Goal: Task Accomplishment & Management: Use online tool/utility

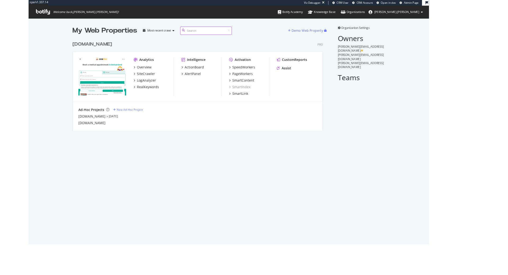
scroll to position [275, 508]
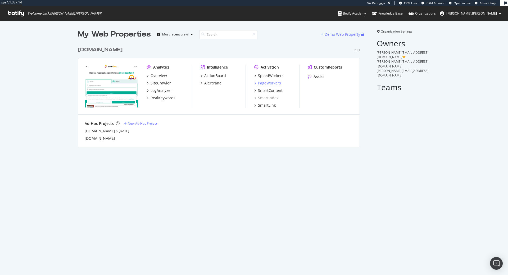
click at [271, 82] on div "PageWorkers" at bounding box center [269, 82] width 23 height 5
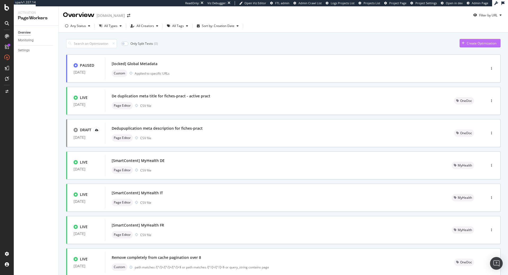
click at [450, 41] on div "Create Optimization" at bounding box center [482, 43] width 30 height 4
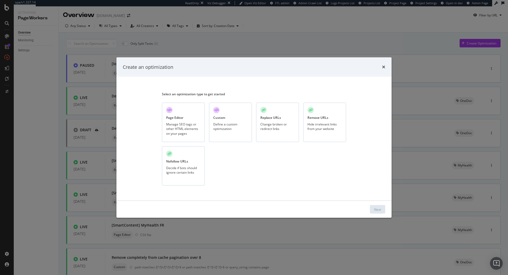
click at [224, 119] on div "Custom" at bounding box center [219, 117] width 12 height 4
click at [373, 210] on button "Next" at bounding box center [377, 209] width 15 height 8
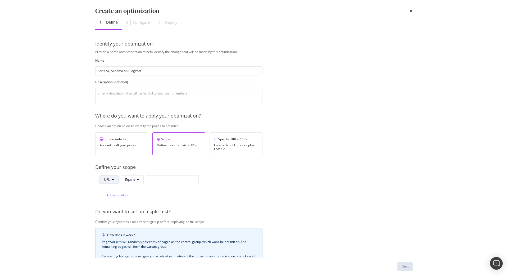
type input "Add FAQ Schema on BlogPost"
click at [111, 178] on button "URL" at bounding box center [108, 179] width 19 height 8
click at [110, 211] on span "Host" at bounding box center [113, 209] width 19 height 5
click at [180, 178] on input "modal" at bounding box center [173, 179] width 53 height 9
paste input "[URL][DOMAIN_NAME]"
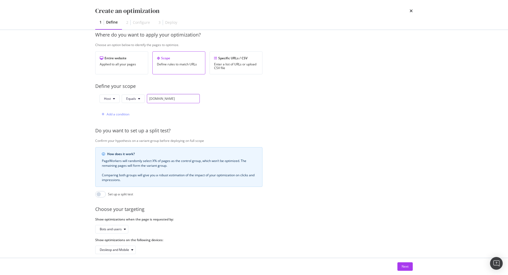
scroll to position [88, 0]
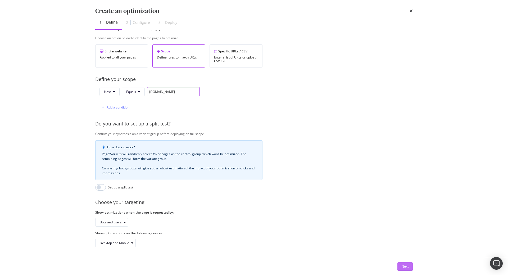
type input "[DOMAIN_NAME]"
click at [405, 265] on div "Next" at bounding box center [405, 266] width 7 height 4
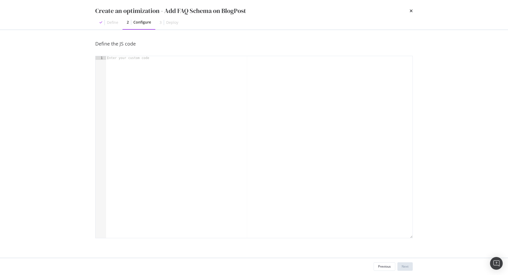
scroll to position [0, 0]
click at [169, 69] on div "modal" at bounding box center [259, 150] width 306 height 189
paste textarea "})"
type textarea "})"
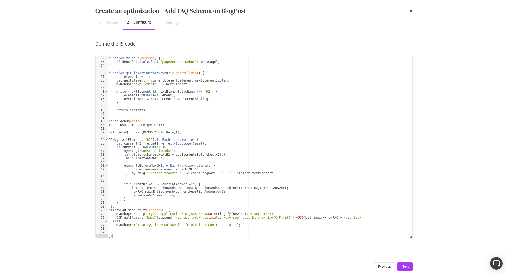
scroll to position [115, 0]
click at [406, 264] on div "Next" at bounding box center [405, 266] width 7 height 8
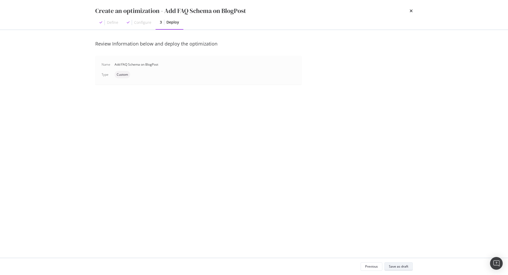
click at [403, 267] on div "Save as draft" at bounding box center [398, 266] width 19 height 4
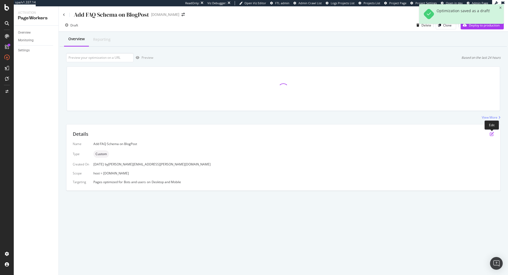
click at [450, 134] on icon "pen-to-square" at bounding box center [492, 134] width 4 height 4
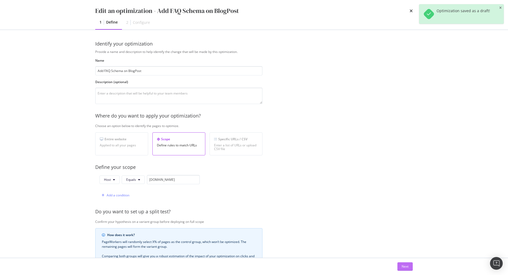
click at [398, 266] on button "Next" at bounding box center [404, 266] width 15 height 8
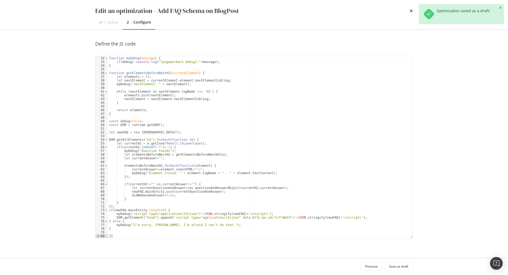
scroll to position [115, 0]
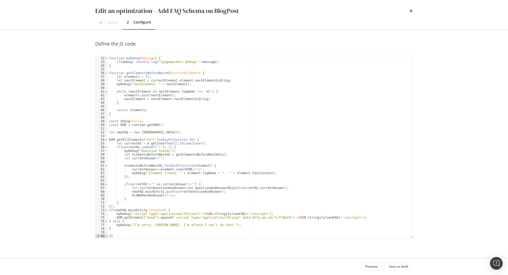
click at [268, 215] on div "function myDebug ( message ) { if ( debug ) console . log ( "[pageworkers Debug…" at bounding box center [260, 147] width 304 height 189
click at [267, 218] on div "function myDebug ( message ) { if ( debug ) console . log ( "[pageworkers Debug…" at bounding box center [260, 147] width 304 height 189
paste textarea "aS4iSWf2"
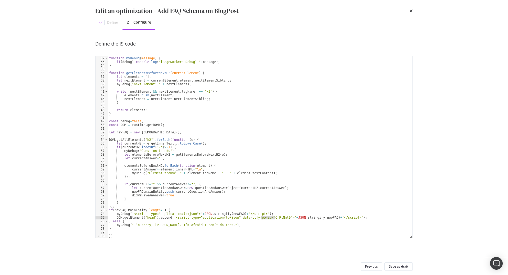
type textarea "DOM.getElement("head").append('<script type="application/ld+json" data-btfy-pw-…"
click at [399, 266] on div "Save as draft" at bounding box center [398, 266] width 19 height 4
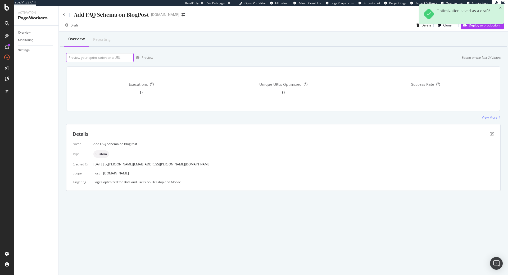
click at [104, 58] on input "url" at bounding box center [99, 57] width 67 height 9
paste input "[URL][DOMAIN_NAME]"
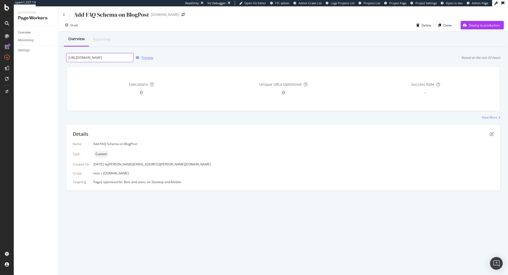
type input "[URL][DOMAIN_NAME]"
click at [149, 56] on div "Preview" at bounding box center [148, 57] width 12 height 4
click at [450, 135] on icon "pen-to-square" at bounding box center [492, 134] width 4 height 4
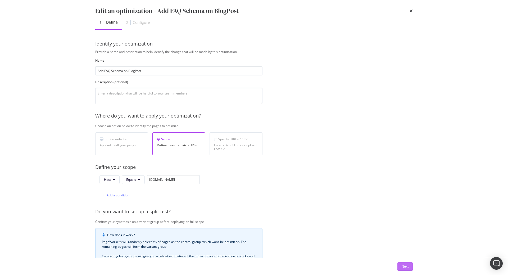
click at [404, 269] on div "Next" at bounding box center [405, 266] width 7 height 8
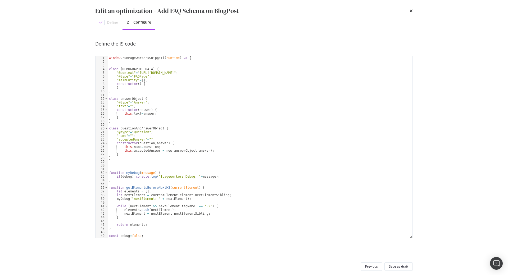
click at [254, 138] on div "window . runPageworkersSnippet (( runtime ) => { class faqListObject { "@contex…" at bounding box center [260, 150] width 304 height 189
type textarea "window.runPageworkersSnippet((runtime) => {"
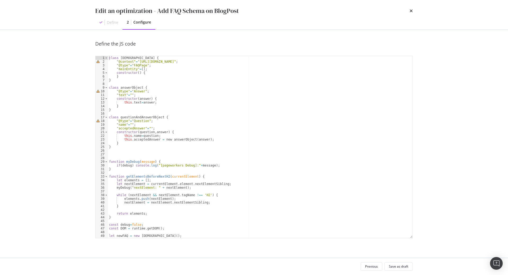
type textarea "})"
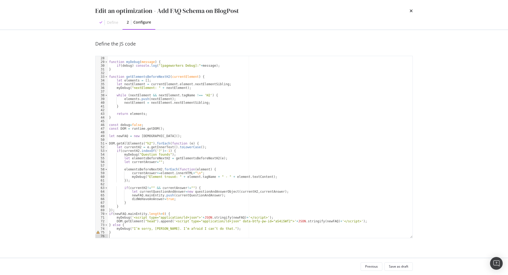
scroll to position [100, 0]
click at [400, 267] on div "Save as draft" at bounding box center [398, 266] width 19 height 4
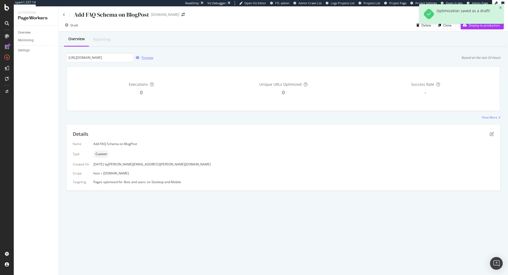
click at [147, 59] on div "Preview" at bounding box center [148, 57] width 12 height 4
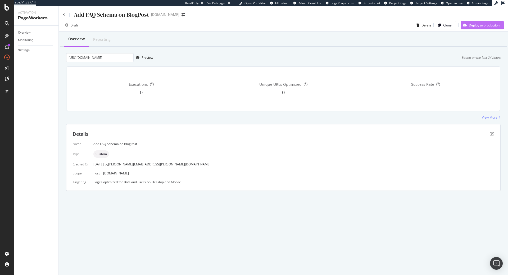
click at [450, 28] on div "Deploy to production" at bounding box center [480, 25] width 39 height 8
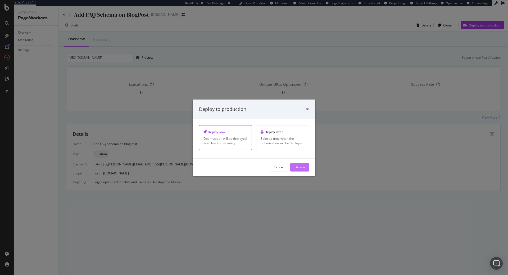
click at [303, 165] on div "Deploy" at bounding box center [299, 167] width 10 height 8
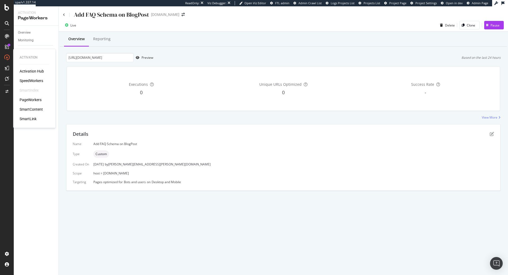
click at [36, 79] on div "SpeedWorkers" at bounding box center [32, 80] width 24 height 5
click at [450, 25] on div "Pause" at bounding box center [494, 25] width 9 height 4
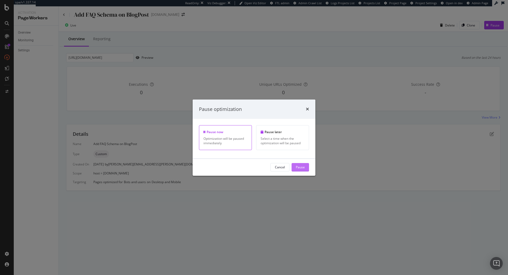
click at [301, 168] on div "Pause" at bounding box center [300, 167] width 9 height 4
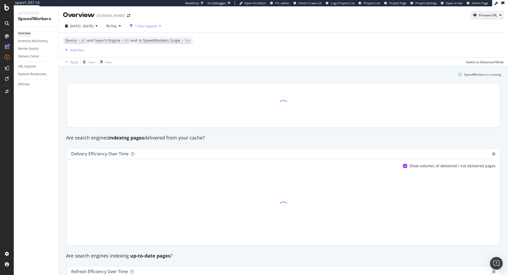
click at [486, 18] on div "Preview URL" at bounding box center [487, 14] width 33 height 7
click at [478, 42] on input "url" at bounding box center [471, 39] width 58 height 9
paste input "[URL][DOMAIN_NAME]"
type input "[URL][DOMAIN_NAME]"
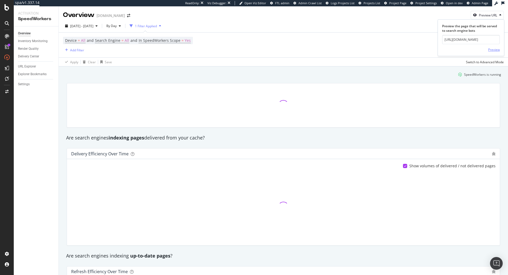
click at [489, 49] on div "Preview" at bounding box center [494, 49] width 12 height 4
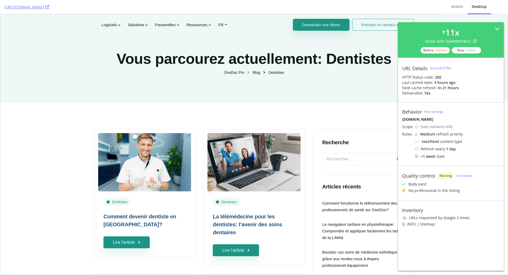
click at [434, 70] on div "View full HTML" at bounding box center [441, 68] width 22 height 4
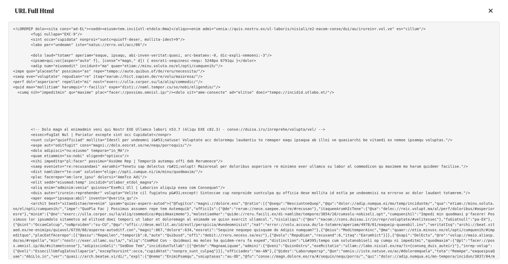
scroll to position [566, 0]
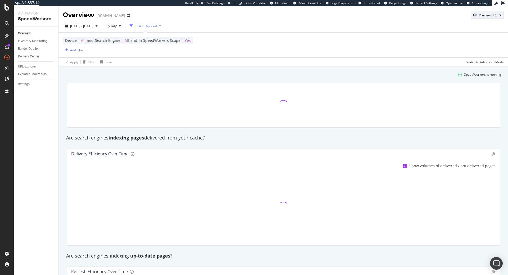
click at [487, 16] on div "Preview URL" at bounding box center [488, 15] width 18 height 4
click at [476, 40] on input "url" at bounding box center [471, 39] width 58 height 9
paste input "[URL][DOMAIN_NAME]"
type input "[URL][DOMAIN_NAME]"
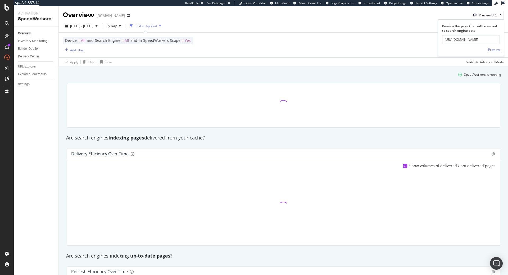
click at [493, 48] on div "Preview" at bounding box center [494, 49] width 12 height 4
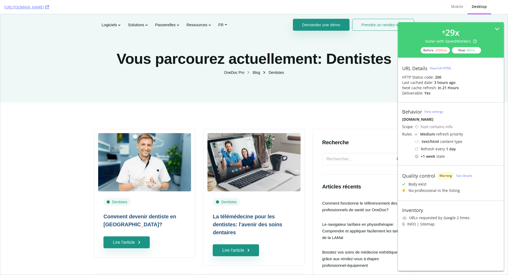
click at [444, 68] on div "View full HTML" at bounding box center [441, 68] width 22 height 4
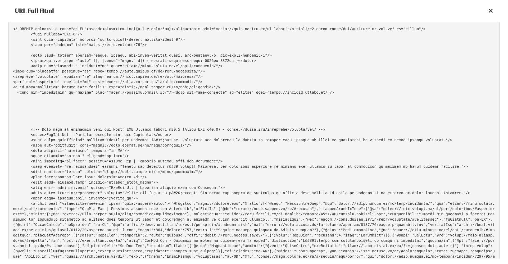
scroll to position [566, 0]
